Goal: Find specific page/section: Find specific page/section

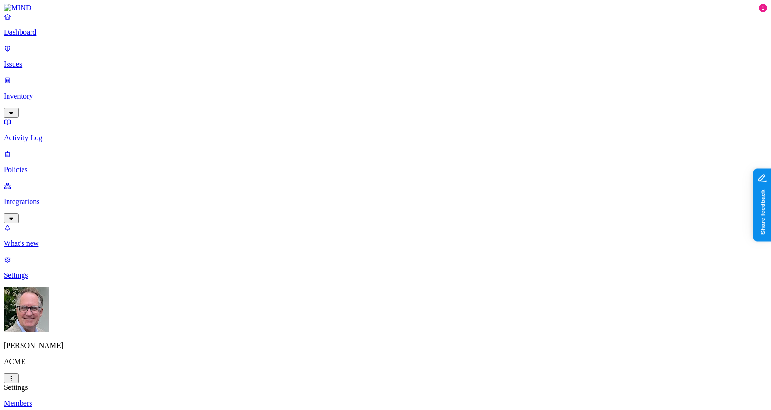
click at [54, 37] on p "Dashboard" at bounding box center [385, 32] width 763 height 8
click at [35, 37] on p "Dashboard" at bounding box center [385, 32] width 763 height 8
click at [56, 37] on p "Dashboard" at bounding box center [385, 32] width 763 height 8
